Goal: Contribute content: Add original content to the website for others to see

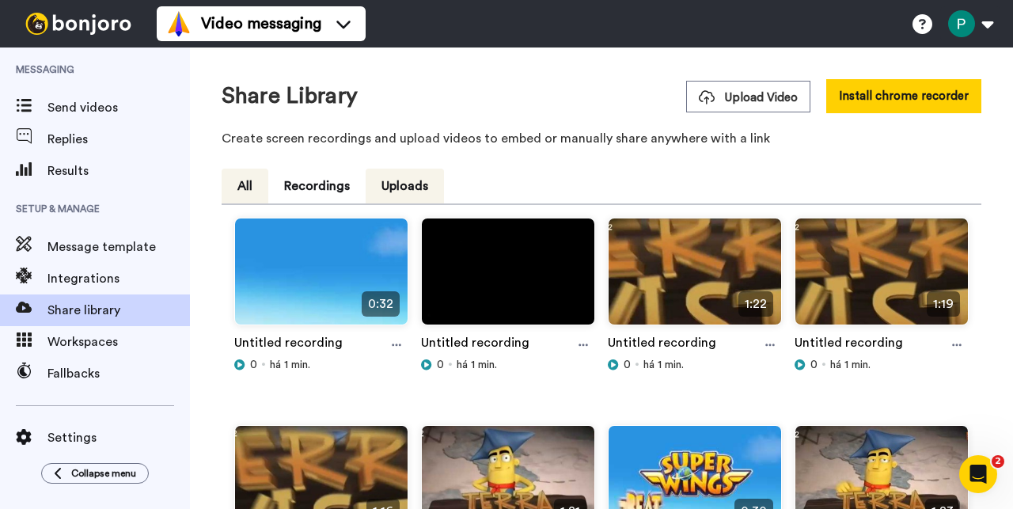
click at [255, 192] on button "All" at bounding box center [245, 186] width 47 height 35
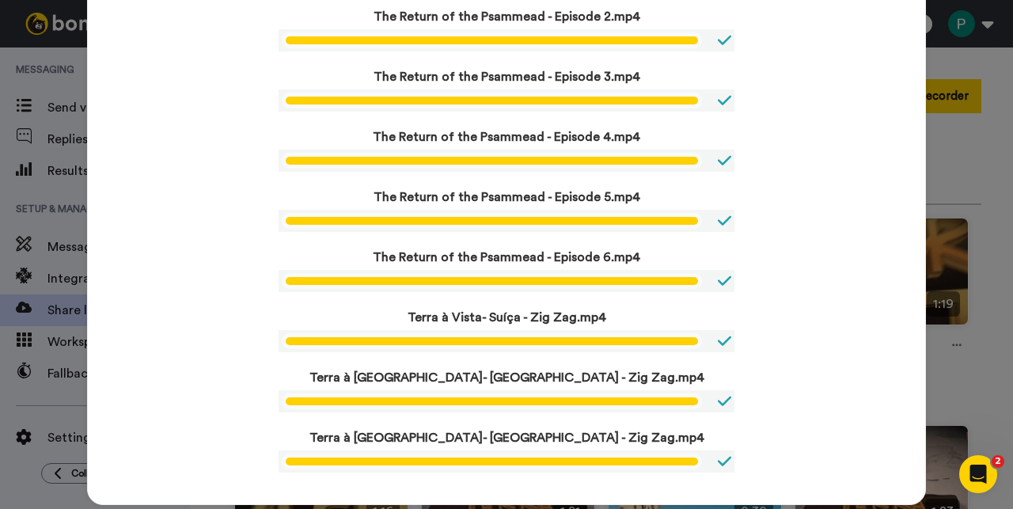
scroll to position [292, 0]
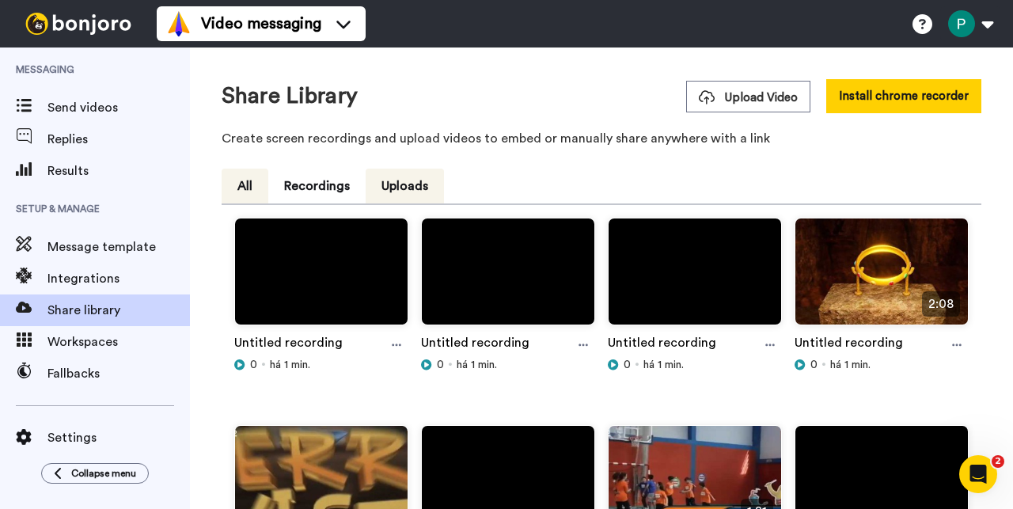
click at [235, 194] on button "All" at bounding box center [245, 186] width 47 height 35
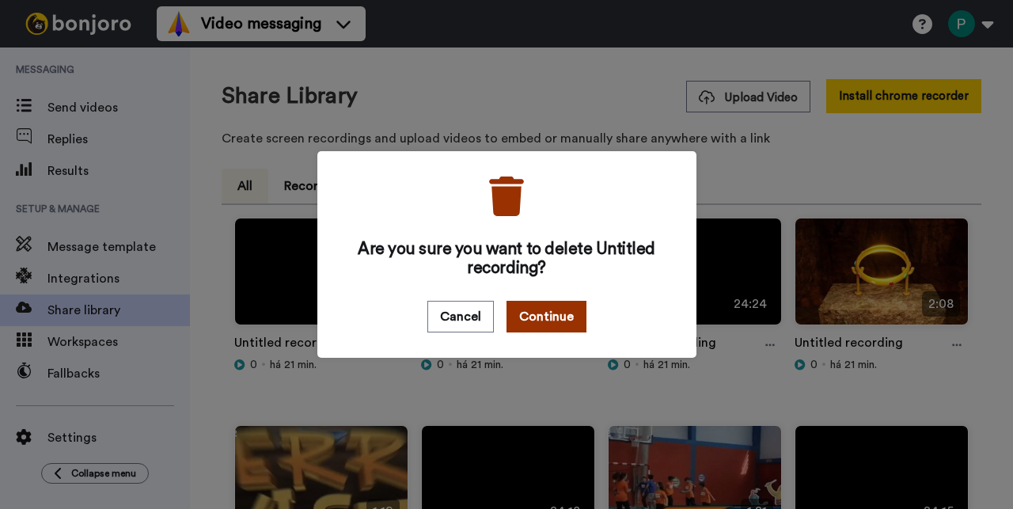
click at [559, 303] on button "Continue" at bounding box center [547, 317] width 80 height 32
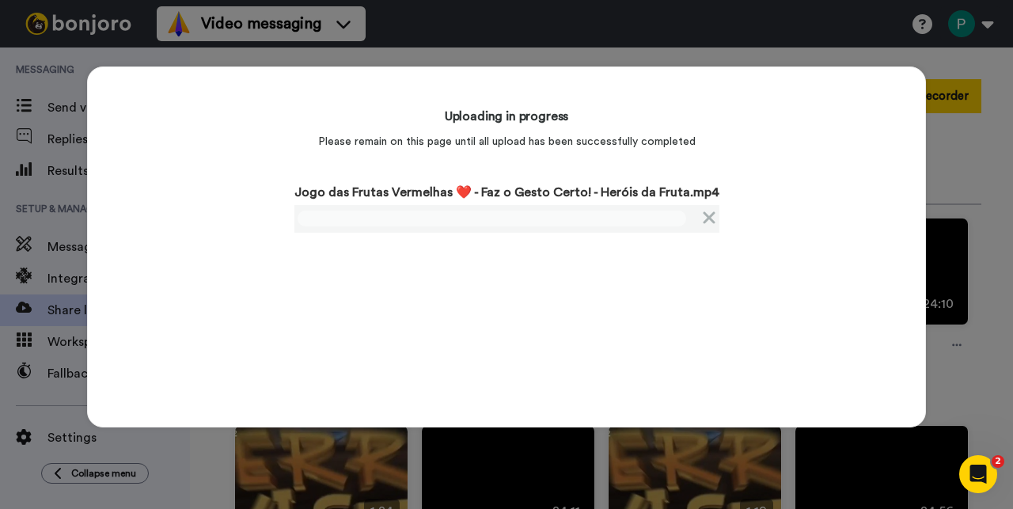
click at [218, 239] on div "Uploading in progress Please remain on this page until all upload has been succ…" at bounding box center [506, 246] width 839 height 361
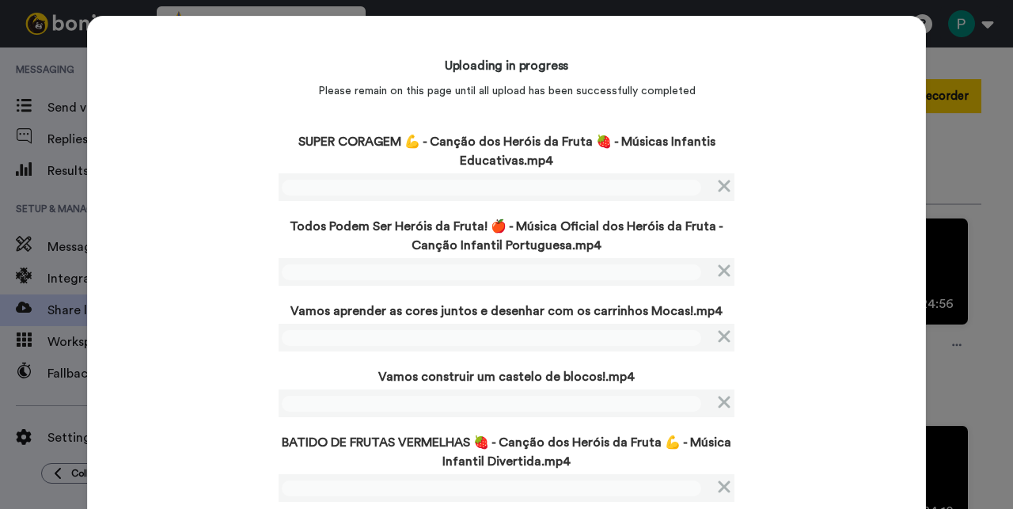
click at [150, 201] on div "Uploading in progress Please remain on this page until all upload has been succ…" at bounding box center [506, 308] width 839 height 584
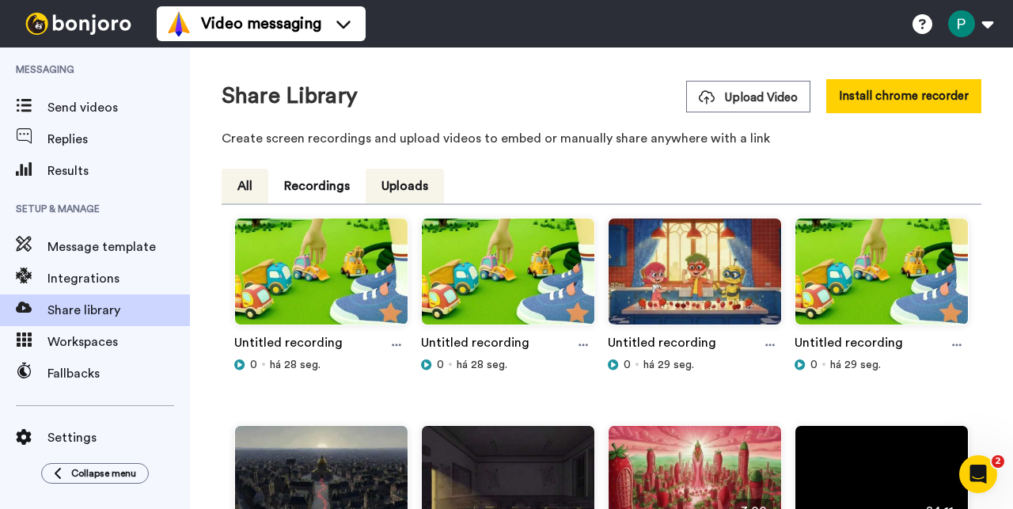
click at [234, 182] on button "All" at bounding box center [245, 186] width 47 height 35
